Goal: Information Seeking & Learning: Find specific fact

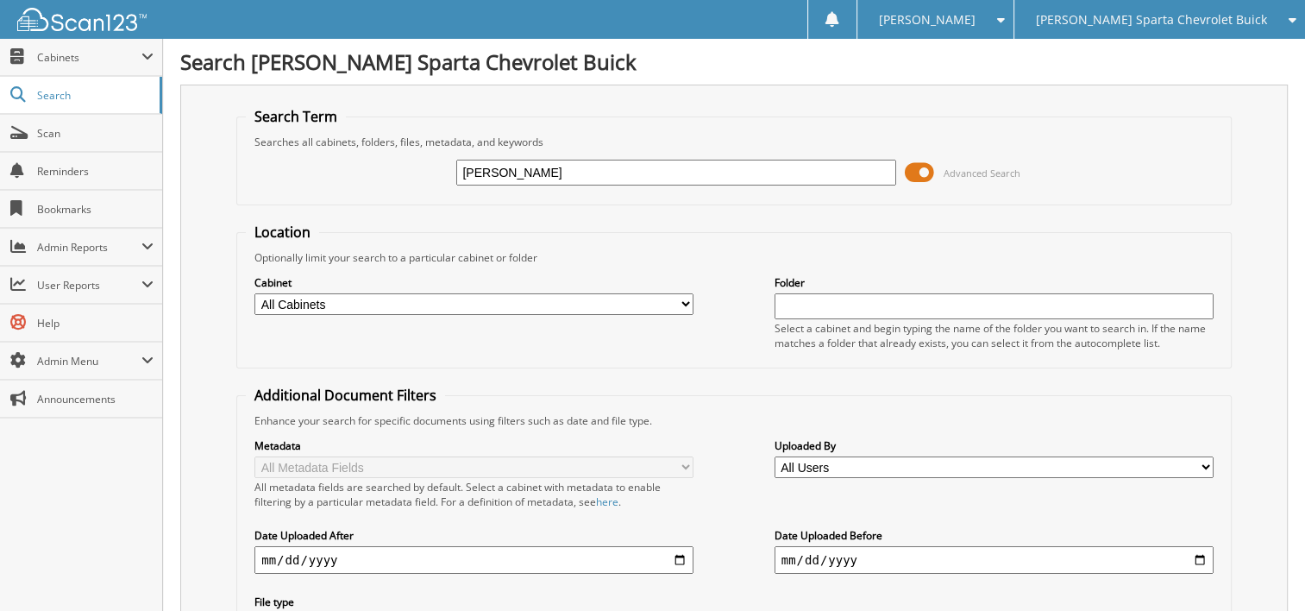
type input "SHEILA"
drag, startPoint x: 521, startPoint y: 173, endPoint x: 355, endPoint y: 168, distance: 166.6
click at [373, 173] on div "SHEILA Advanced Search" at bounding box center [734, 172] width 977 height 47
type input "OLSEN,S"
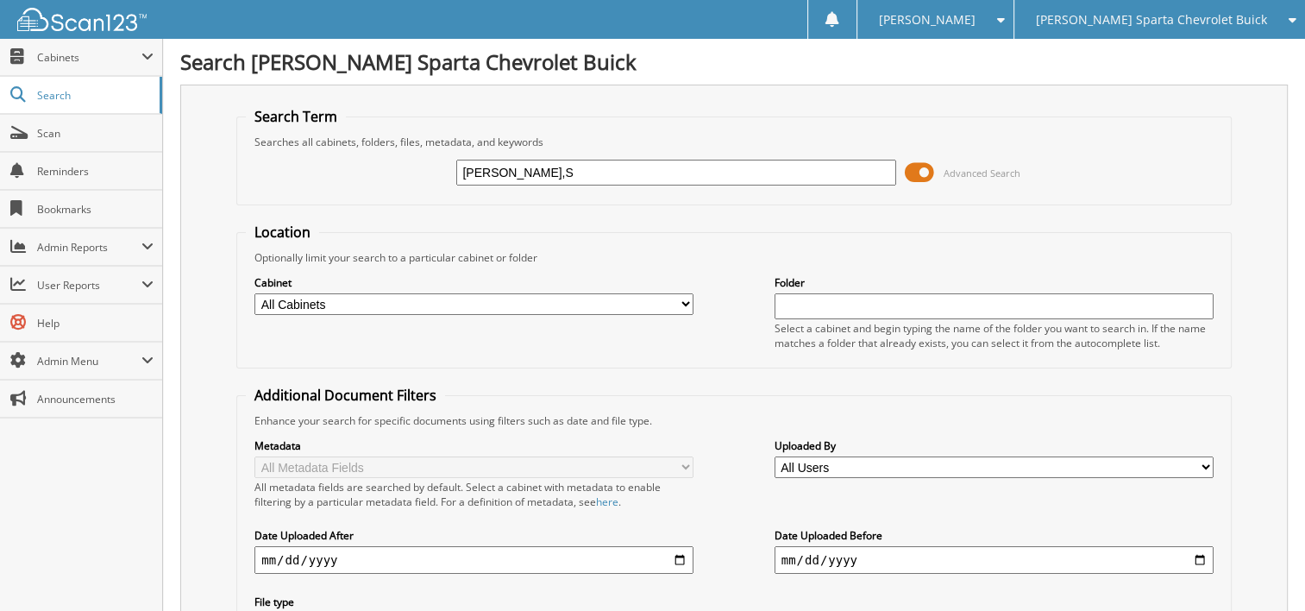
type input "[PERSON_NAME]"
drag, startPoint x: 526, startPoint y: 167, endPoint x: 370, endPoint y: 163, distance: 156.2
click at [370, 163] on div "OLSEN Advanced Search" at bounding box center [734, 172] width 977 height 47
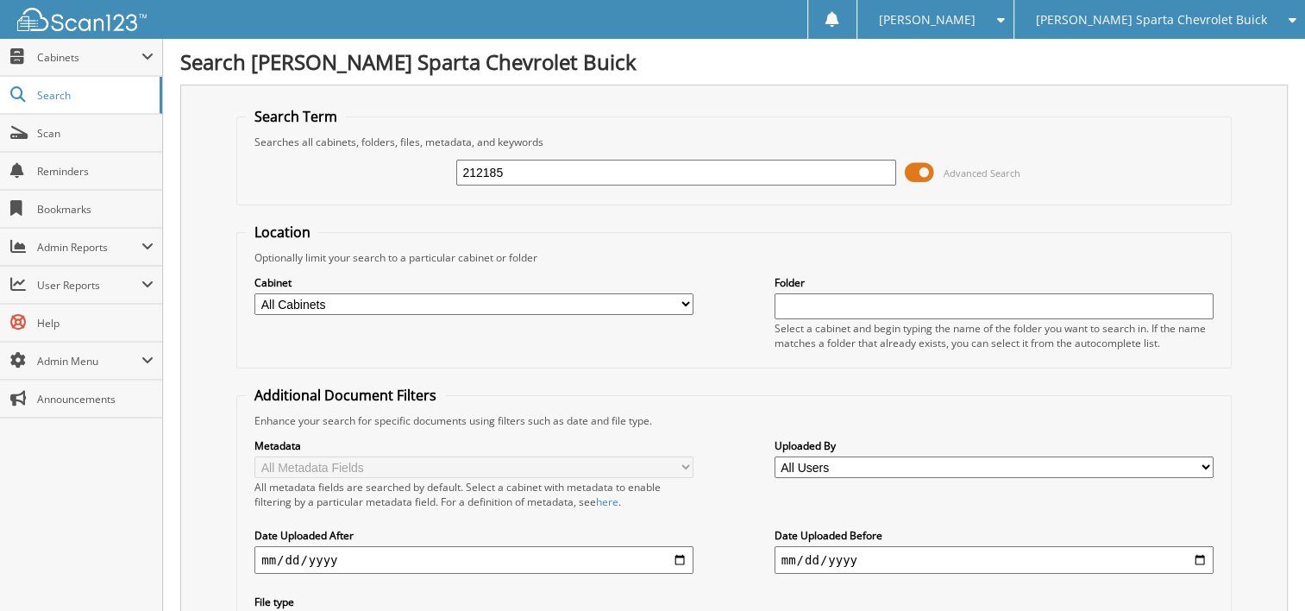
type input "212185"
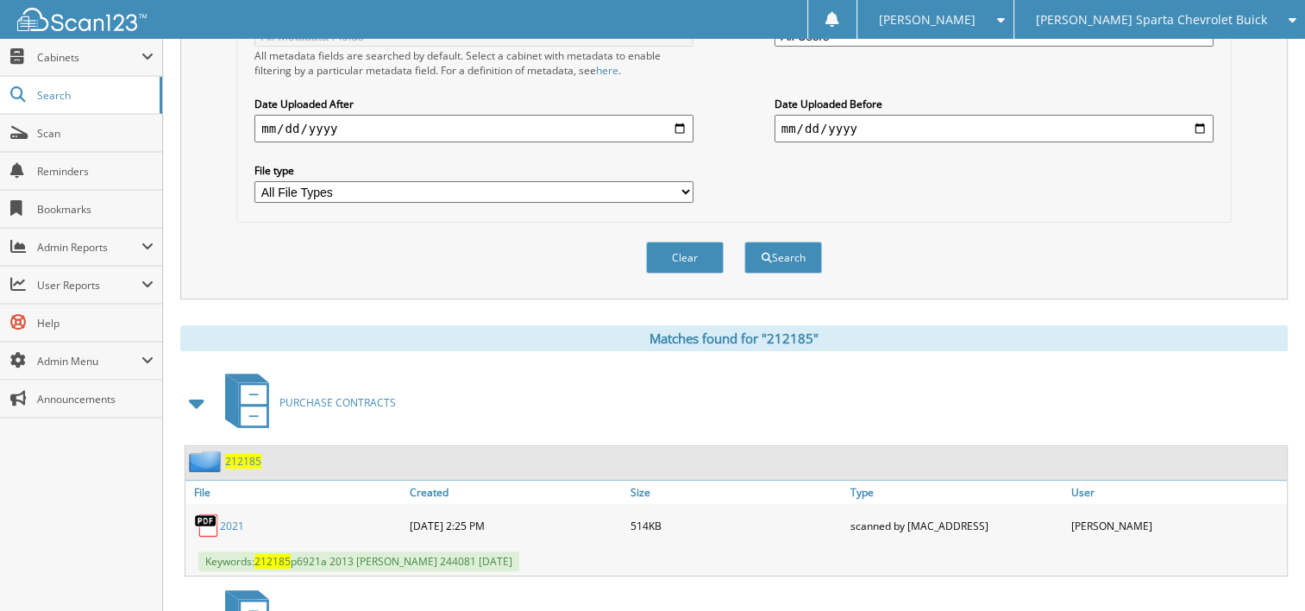
click at [200, 387] on span at bounding box center [197, 402] width 24 height 31
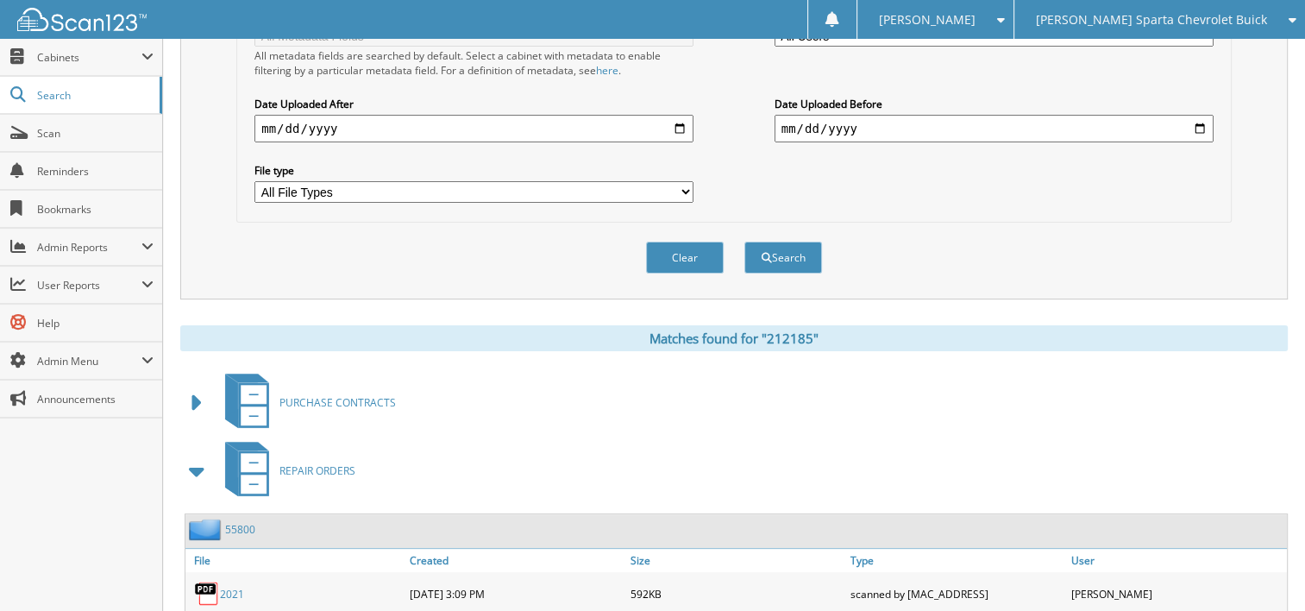
click at [202, 456] on span at bounding box center [197, 471] width 24 height 31
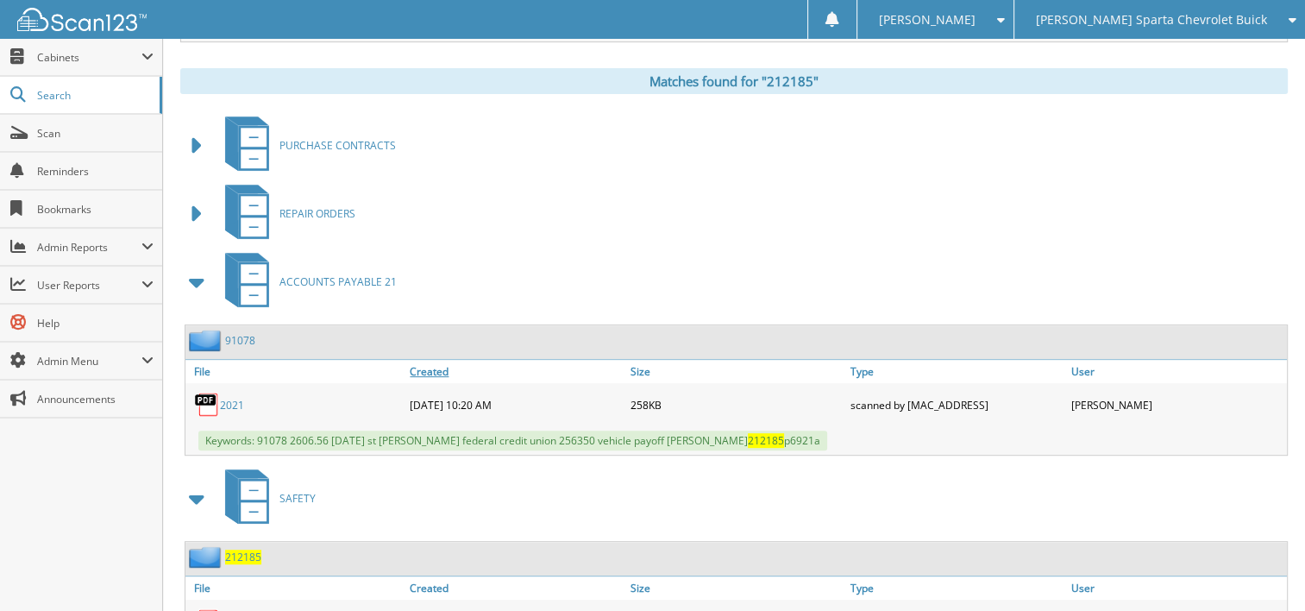
scroll to position [690, 0]
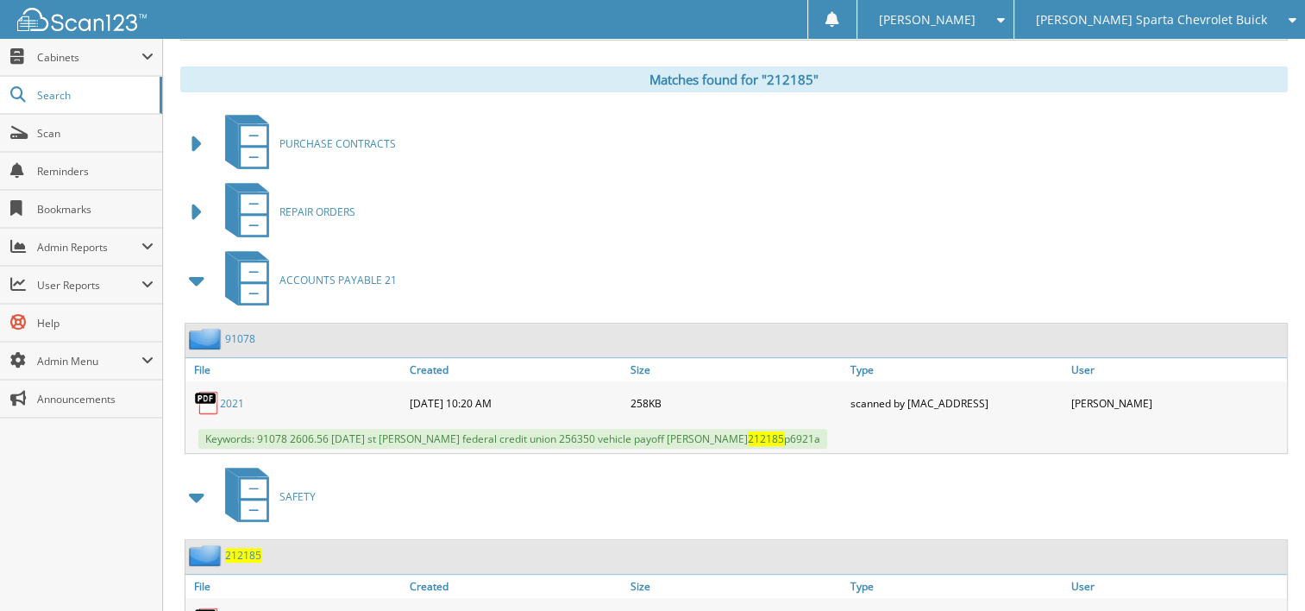
click at [193, 268] on span at bounding box center [197, 280] width 24 height 31
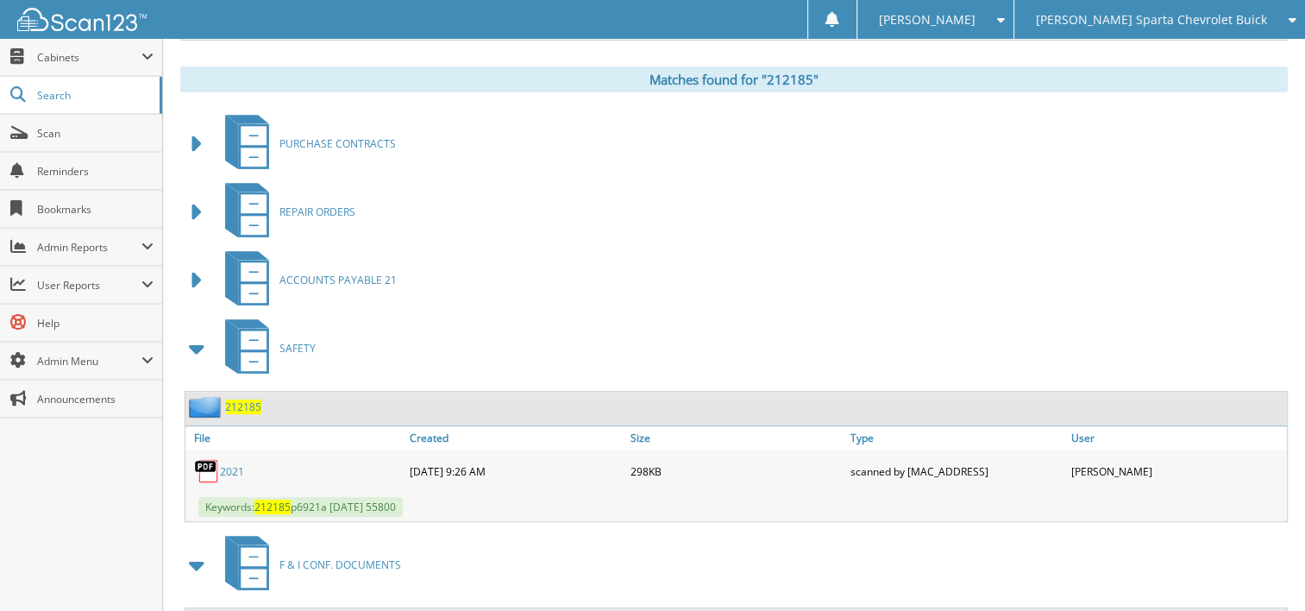
click at [193, 333] on span at bounding box center [197, 348] width 24 height 31
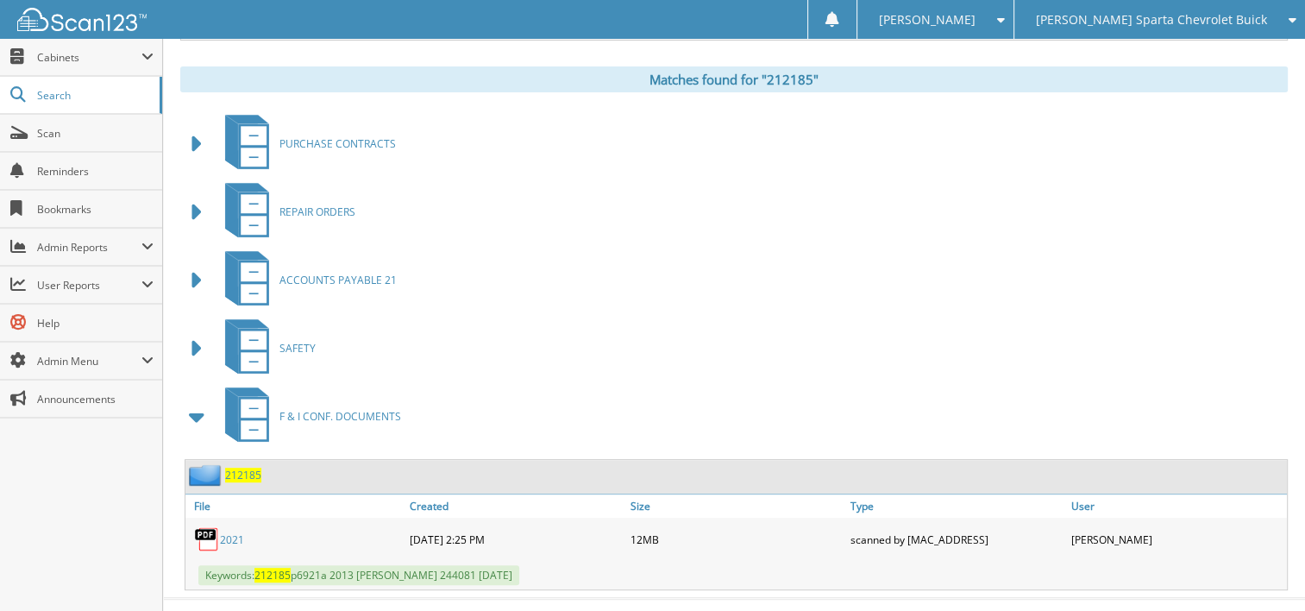
scroll to position [700, 0]
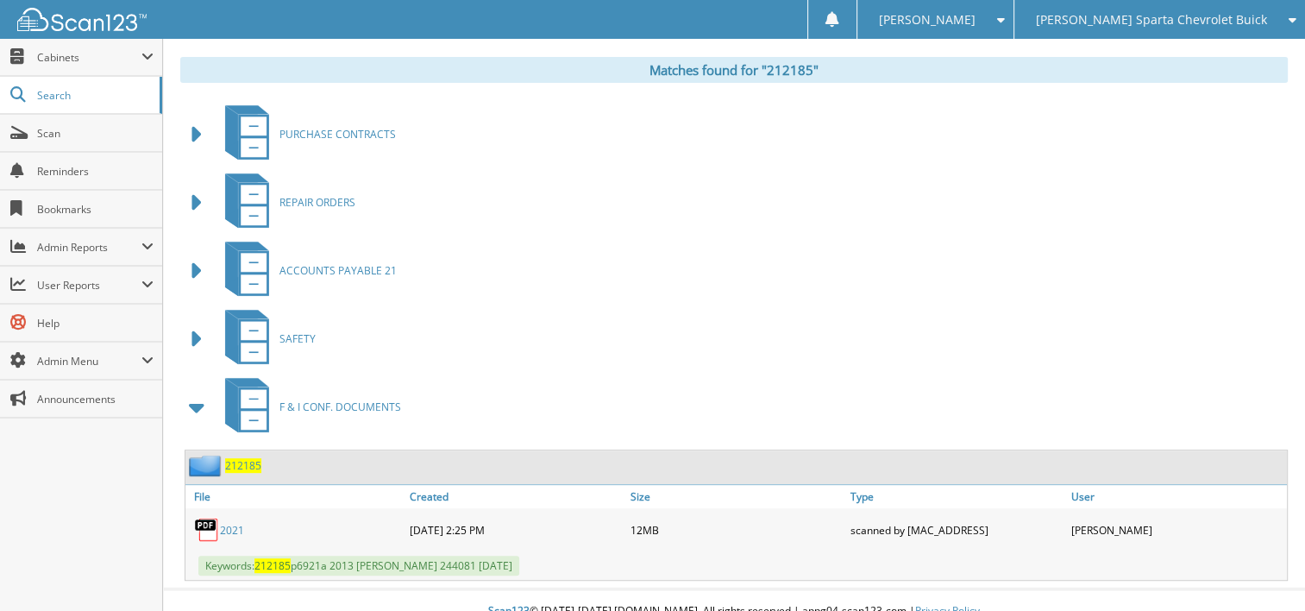
click at [236, 523] on link "2021" at bounding box center [232, 530] width 24 height 15
